Goal: Subscribe to service/newsletter

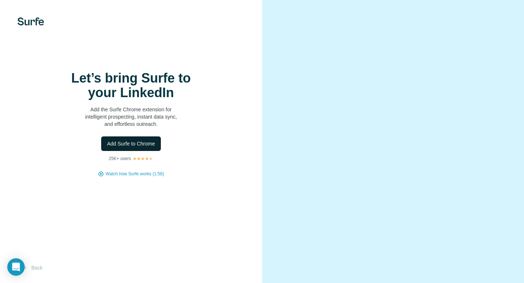
click at [140, 148] on button "Add Surfe to Chrome" at bounding box center [131, 143] width 60 height 15
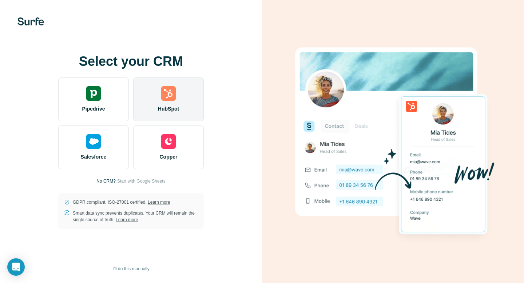
click at [176, 98] on div "HubSpot" at bounding box center [168, 99] width 71 height 44
